Goal: Task Accomplishment & Management: Manage account settings

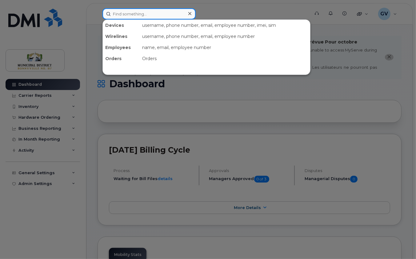
click at [131, 13] on input at bounding box center [149, 13] width 93 height 11
type input "mike"
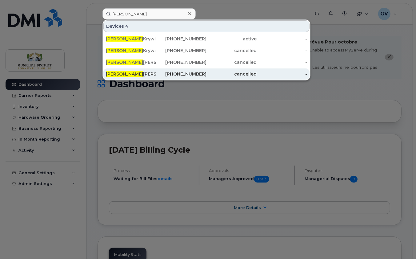
click at [127, 72] on div "Mike Penner" at bounding box center [131, 74] width 51 height 6
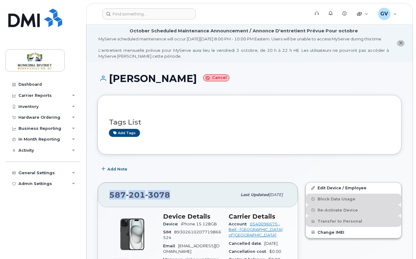
drag, startPoint x: 111, startPoint y: 199, endPoint x: 170, endPoint y: 201, distance: 58.9
click at [170, 201] on div "587 201 3078" at bounding box center [173, 194] width 128 height 13
copy span "587 201 3078"
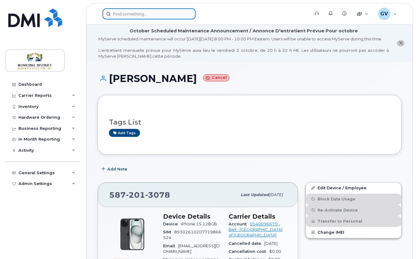
click at [136, 11] on input at bounding box center [149, 13] width 93 height 11
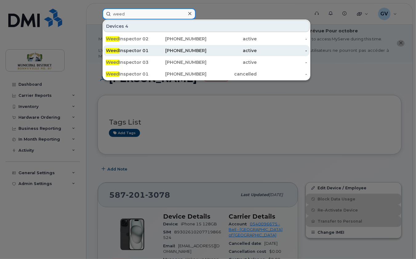
type input "weed"
click at [144, 49] on div "Weed Inspector 01" at bounding box center [131, 50] width 51 height 6
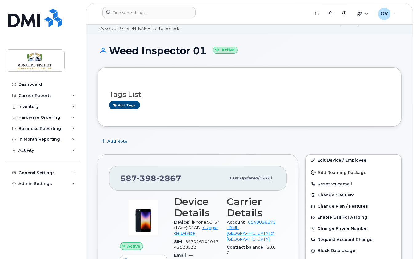
scroll to position [168, 0]
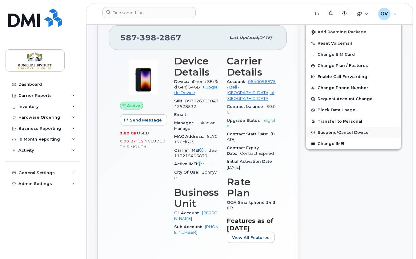
click at [329, 135] on span "Suspend/Cancel Device" at bounding box center [343, 132] width 51 height 5
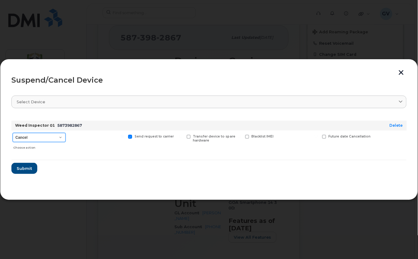
click at [59, 135] on select "Cancel Suspend - Extend Suspension Suspend - Reduced Rate Suspend - Full Rate S…" at bounding box center [39, 137] width 53 height 9
select select "[object Object]"
click at [13, 133] on select "Cancel Suspend - Extend Suspension Suspend - Reduced Rate Suspend - Full Rate S…" at bounding box center [39, 137] width 53 height 9
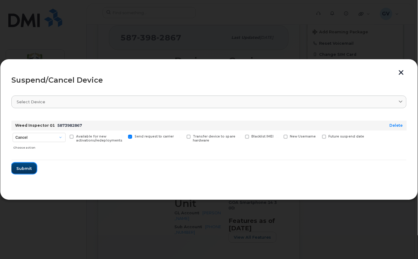
click at [24, 167] on span "Submit" at bounding box center [23, 168] width 15 height 6
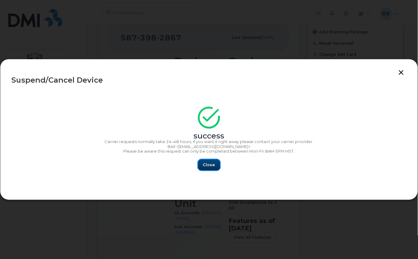
click at [212, 164] on span "Close" at bounding box center [209, 165] width 12 height 6
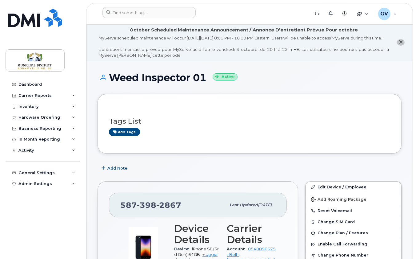
scroll to position [0, 0]
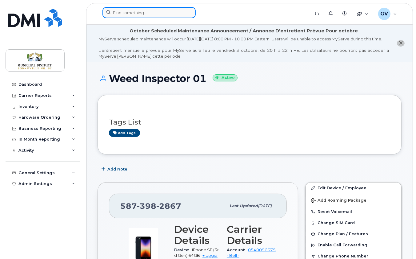
click at [155, 14] on input at bounding box center [149, 12] width 93 height 11
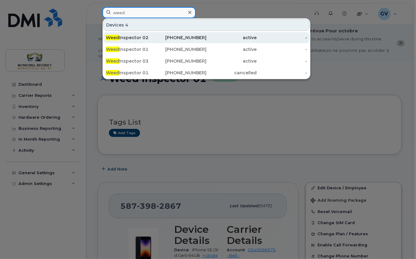
type input "weed"
click at [145, 37] on div "Weed Inspector 02" at bounding box center [131, 37] width 51 height 6
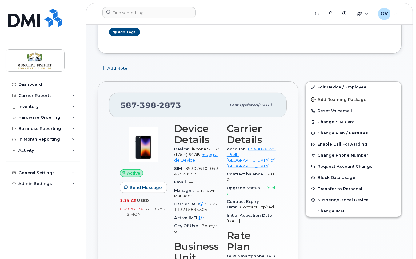
scroll to position [136, 0]
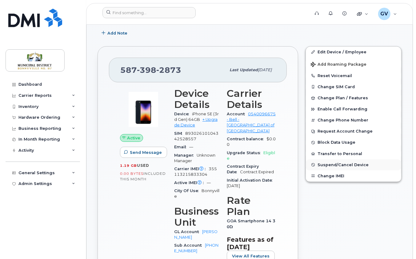
click at [339, 167] on span "Suspend/Cancel Device" at bounding box center [343, 164] width 51 height 5
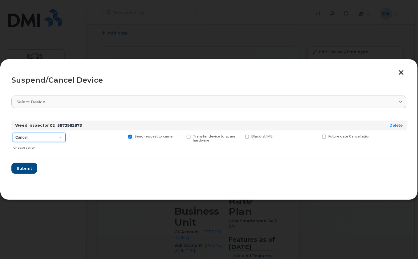
click at [60, 136] on select "Cancel Suspend - Extend Suspension Suspend - Reduced Rate Suspend - Full Rate S…" at bounding box center [39, 137] width 53 height 9
select select "[object Object]"
click at [13, 133] on select "Cancel Suspend - Extend Suspension Suspend - Reduced Rate Suspend - Full Rate S…" at bounding box center [39, 137] width 53 height 9
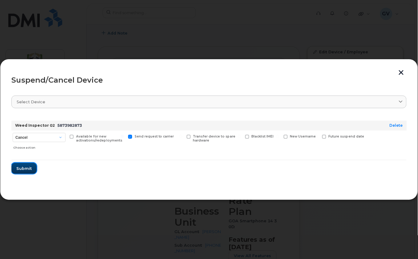
click at [28, 168] on span "Submit" at bounding box center [23, 168] width 15 height 6
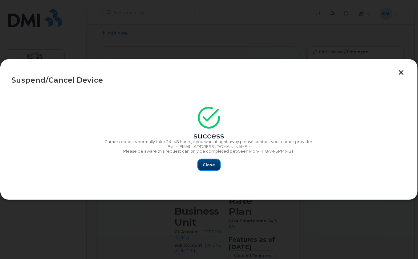
click at [214, 167] on span "Close" at bounding box center [209, 165] width 12 height 6
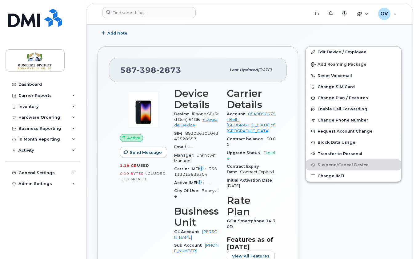
scroll to position [0, 0]
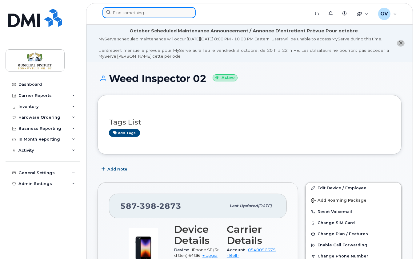
click at [144, 13] on input at bounding box center [149, 12] width 93 height 11
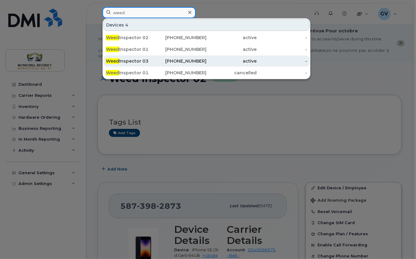
type input "weed"
click at [145, 62] on div "Weed Inspector 03" at bounding box center [131, 61] width 51 height 6
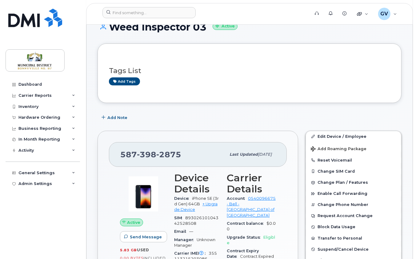
scroll to position [110, 0]
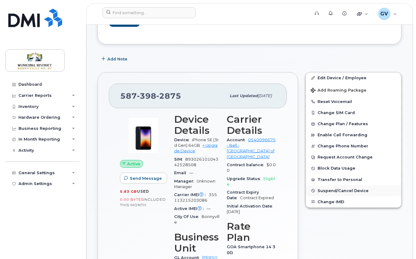
click at [341, 193] on span "Suspend/Cancel Device" at bounding box center [343, 190] width 51 height 5
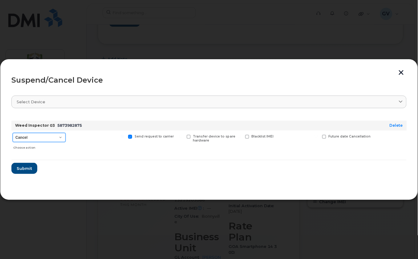
click at [36, 137] on select "Cancel Suspend - Extend Suspension Suspend - Reduced Rate Suspend - Full Rate S…" at bounding box center [39, 137] width 53 height 9
select select "[object Object]"
click at [13, 133] on select "Cancel Suspend - Extend Suspension Suspend - Reduced Rate Suspend - Full Rate S…" at bounding box center [39, 137] width 53 height 9
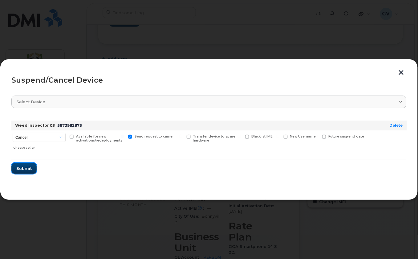
click at [26, 168] on span "Submit" at bounding box center [23, 168] width 15 height 6
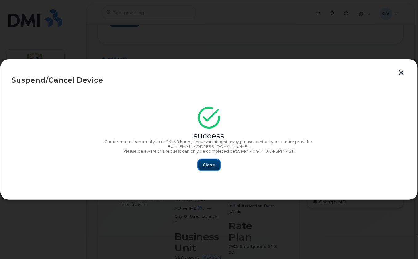
click at [213, 163] on span "Close" at bounding box center [209, 165] width 12 height 6
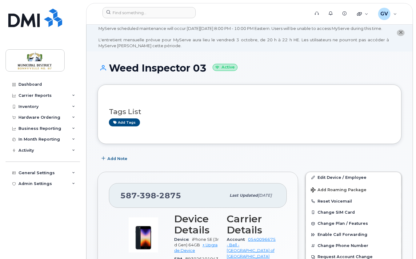
scroll to position [0, 0]
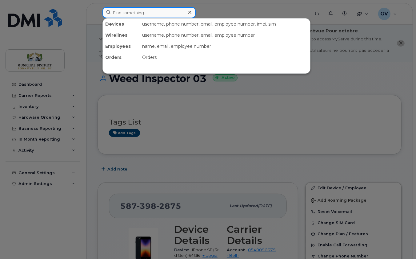
click at [184, 11] on input at bounding box center [149, 12] width 93 height 11
type input "craig"
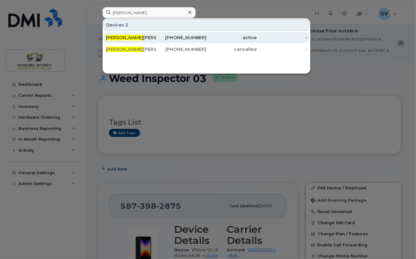
click at [129, 36] on div "Craig Slywka" at bounding box center [131, 37] width 51 height 6
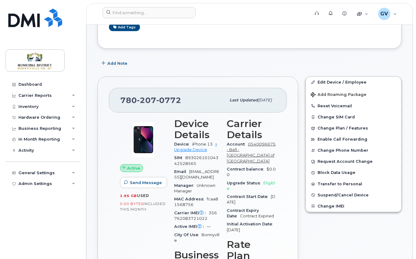
scroll to position [121, 0]
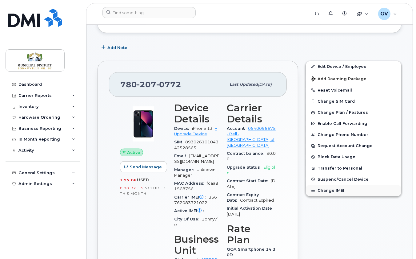
click at [337, 196] on button "Change IMEI" at bounding box center [353, 190] width 95 height 11
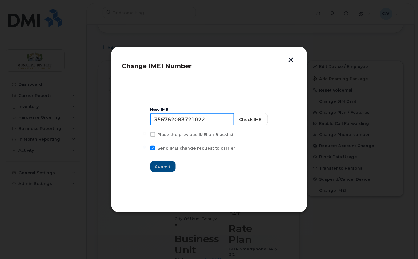
click at [193, 118] on input "356762083721022" at bounding box center [192, 119] width 84 height 12
paste input "350417990382766"
type input "350417990382766"
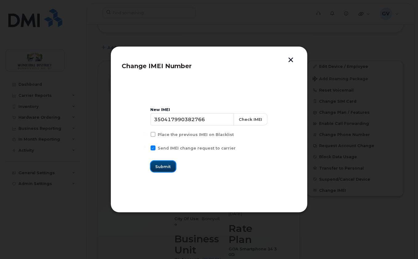
click at [171, 166] on span "Submit" at bounding box center [163, 167] width 15 height 6
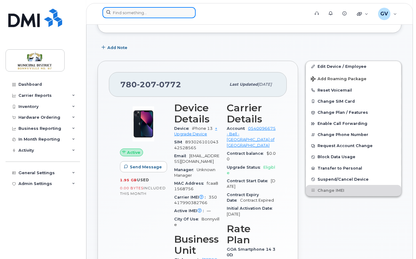
click at [155, 12] on input at bounding box center [149, 12] width 93 height 11
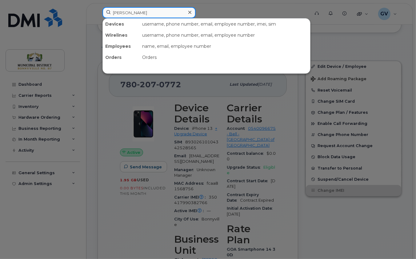
type input "maria"
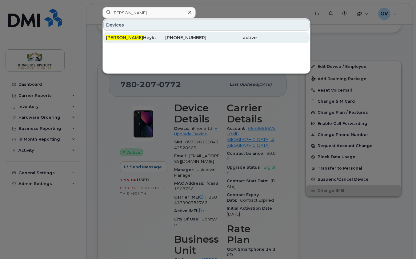
click at [124, 36] on div "Maria Heyka" at bounding box center [131, 37] width 51 height 6
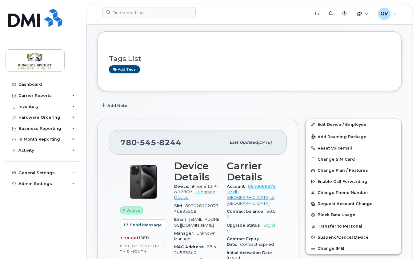
scroll to position [103, 0]
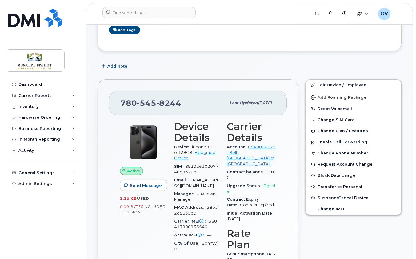
click at [254, 72] on div "Add Note" at bounding box center [250, 66] width 304 height 11
drag, startPoint x: 176, startPoint y: 110, endPoint x: 119, endPoint y: 111, distance: 57.3
click at [119, 111] on div "[PHONE_NUMBER] Last updated [DATE]" at bounding box center [198, 103] width 178 height 25
copy span "[PHONE_NUMBER]"
click at [336, 159] on button "Change Phone Number" at bounding box center [353, 153] width 95 height 11
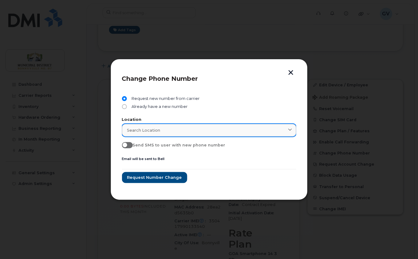
click at [155, 129] on span "Search location" at bounding box center [143, 130] width 33 height 6
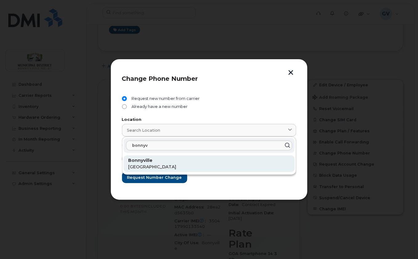
type input "bonnyv"
click at [144, 162] on strong "Bonnyville" at bounding box center [140, 160] width 24 height 6
type input "Bonnyville"
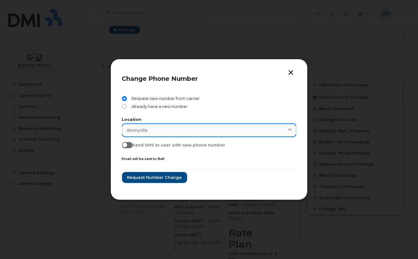
click at [176, 129] on div "Bonnyville" at bounding box center [209, 130] width 164 height 6
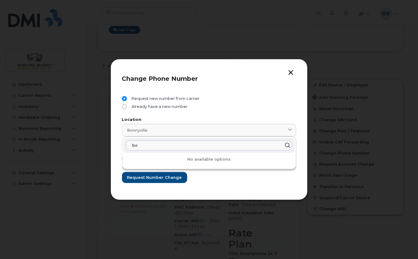
type input "b"
type input "c"
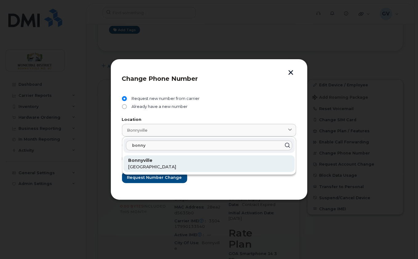
type input "bonny"
click at [154, 164] on p "[GEOGRAPHIC_DATA]" at bounding box center [208, 167] width 161 height 6
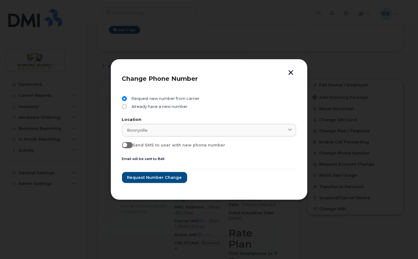
click at [129, 144] on span at bounding box center [127, 145] width 11 height 6
click at [127, 144] on input "Send SMS to user with new phone number" at bounding box center [124, 144] width 5 height 5
checkbox input "true"
click at [162, 177] on span "Request number change" at bounding box center [154, 177] width 55 height 6
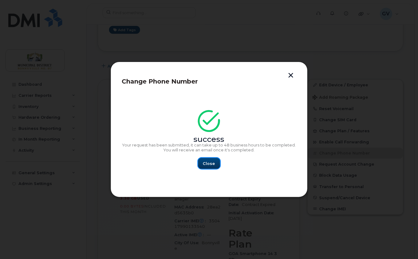
click at [213, 162] on span "Close" at bounding box center [209, 163] width 12 height 6
